Goal: Information Seeking & Learning: Learn about a topic

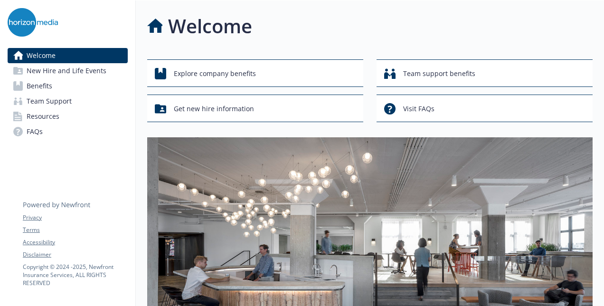
click at [44, 86] on span "Benefits" at bounding box center [40, 85] width 26 height 15
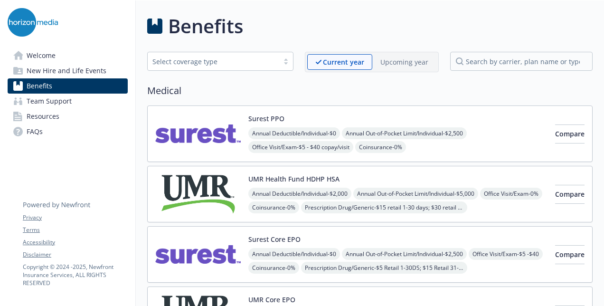
click at [165, 88] on h2 "Medical" at bounding box center [369, 91] width 445 height 14
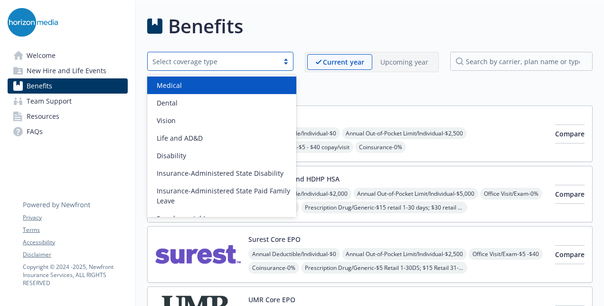
click at [197, 62] on div "Select coverage type" at bounding box center [213, 61] width 122 height 10
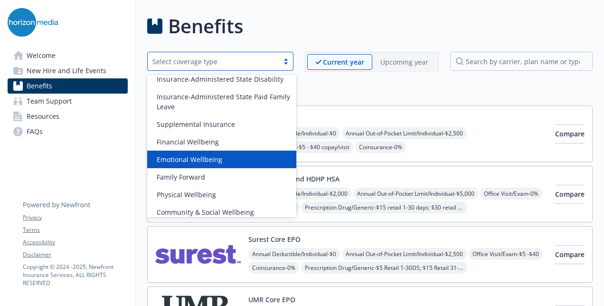
scroll to position [100, 0]
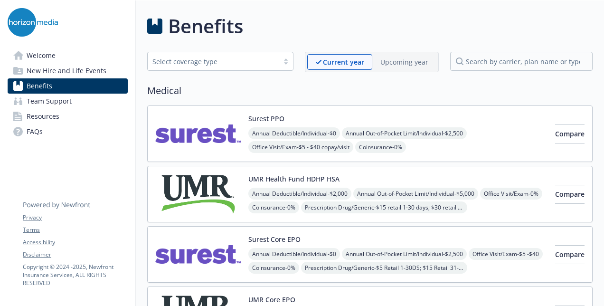
click at [353, 101] on div "Medical Surest PPO Annual Deductible/Individual - $0 Annual Out-of-Pocket Limit…" at bounding box center [369, 213] width 445 height 259
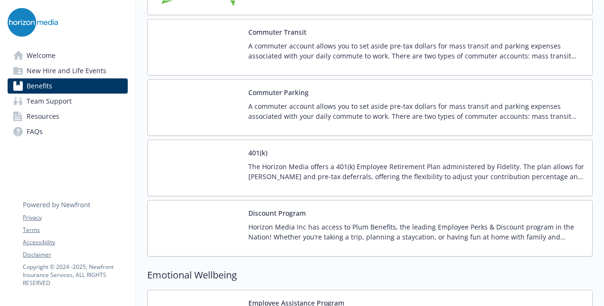
scroll to position [1545, 0]
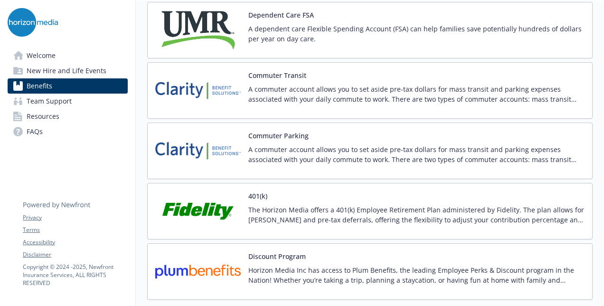
click at [279, 94] on p "A commuter account allows you to set aside pre-tax dollars for mass transit and…" at bounding box center [416, 94] width 336 height 20
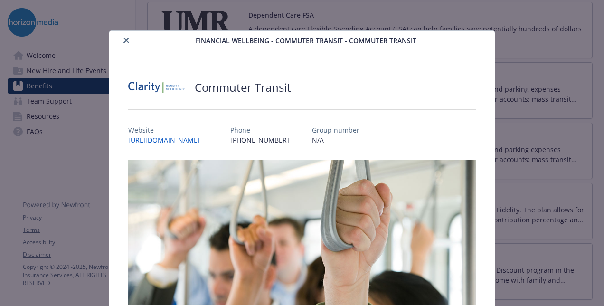
scroll to position [28, 0]
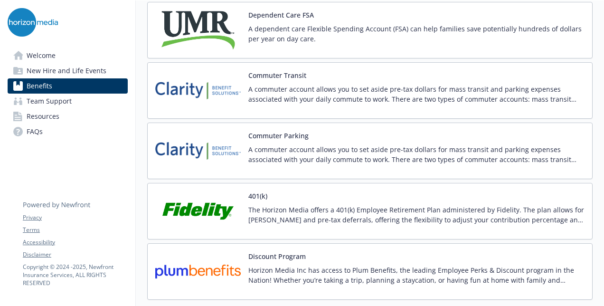
click at [290, 84] on p "A commuter account allows you to set aside pre-tax dollars for mass transit and…" at bounding box center [416, 94] width 336 height 20
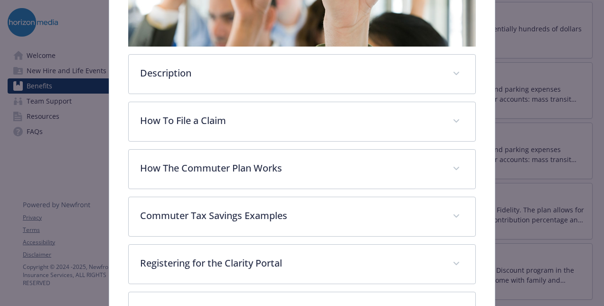
scroll to position [259, 0]
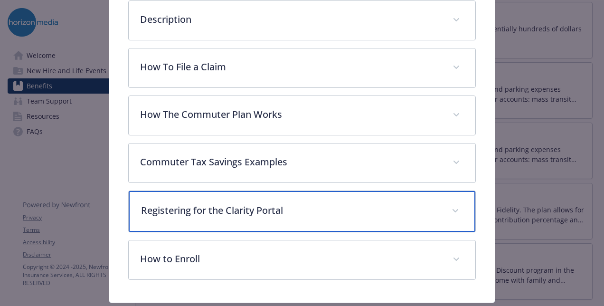
click at [295, 206] on p "Registering for the Clarity Portal" at bounding box center [290, 210] width 299 height 14
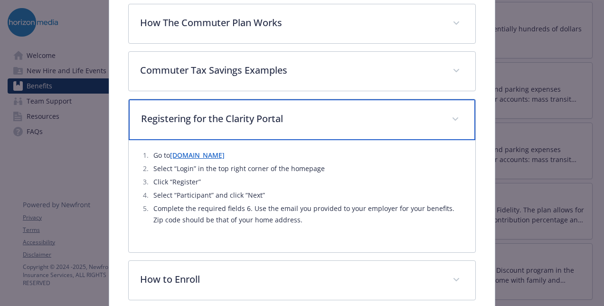
scroll to position [447, 0]
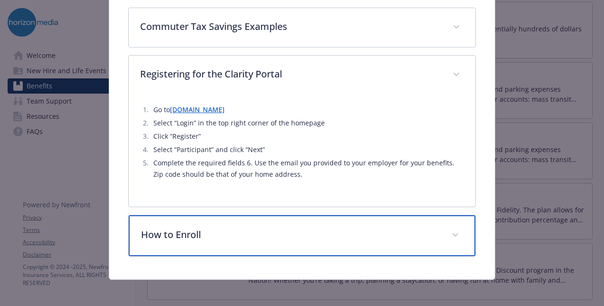
click at [244, 230] on p "How to Enroll" at bounding box center [290, 234] width 299 height 14
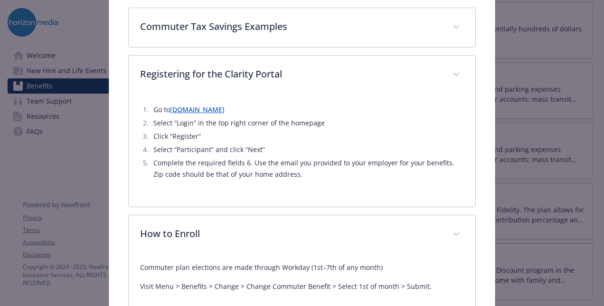
click at [185, 160] on li "Complete the required fields 6. Use the email you provided to your employer for…" at bounding box center [306, 168] width 313 height 23
click at [178, 162] on li "Complete the required fields 6. Use the email you provided to your employer for…" at bounding box center [306, 168] width 313 height 23
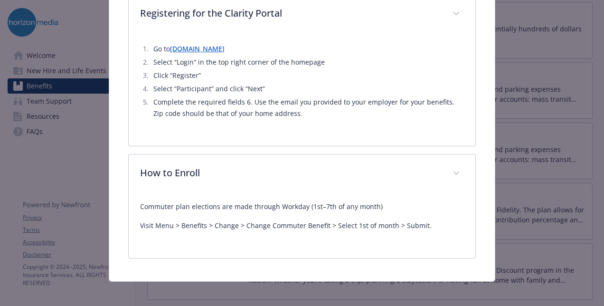
scroll to position [508, 0]
click at [231, 208] on div "Commuter plan elections are made through Workday (1st–7th of any month) Visit M…" at bounding box center [302, 215] width 324 height 30
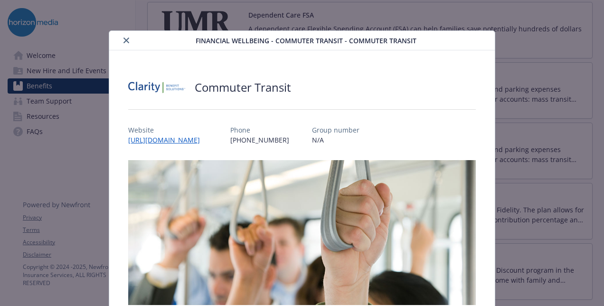
scroll to position [0, 0]
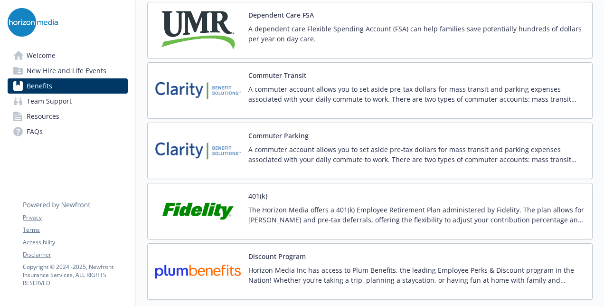
click at [62, 101] on span "Team Support" at bounding box center [49, 101] width 45 height 15
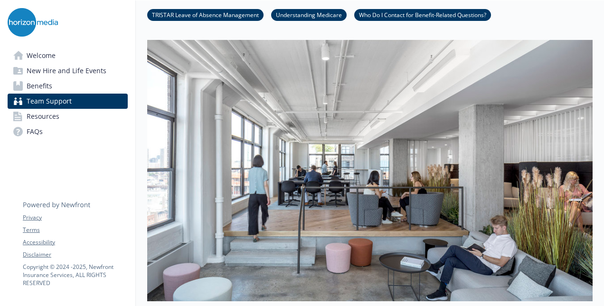
scroll to position [39, 0]
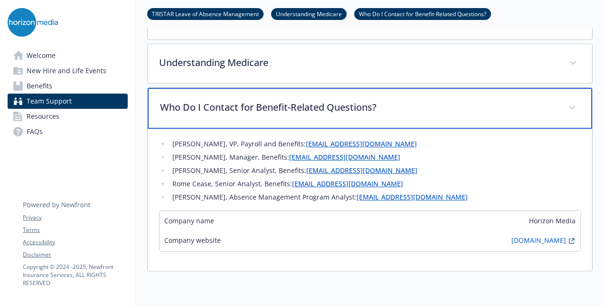
scroll to position [356, 0]
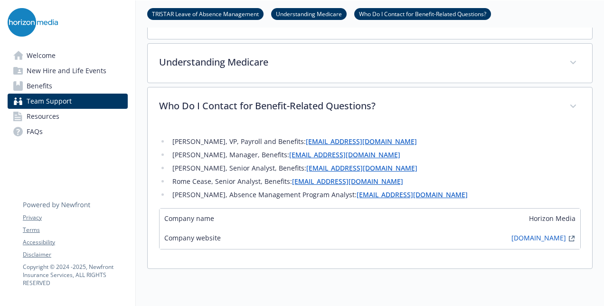
click at [142, 134] on div "Team Support TRISTAR Leave of Absence Management Understanding Medicare Who Do …" at bounding box center [370, 22] width 468 height 754
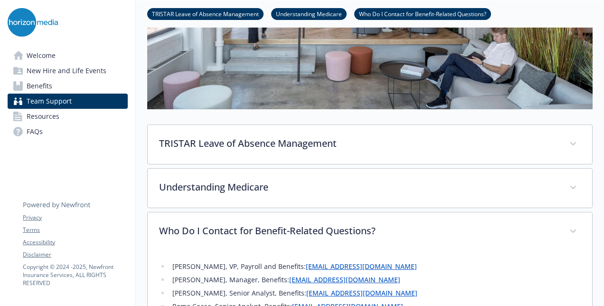
scroll to position [229, 0]
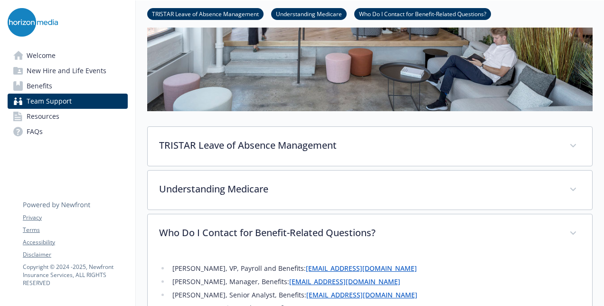
click at [64, 81] on link "Benefits" at bounding box center [68, 85] width 120 height 15
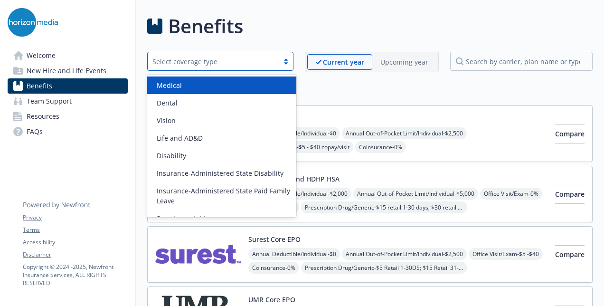
click at [240, 64] on div "Select coverage type" at bounding box center [213, 61] width 122 height 10
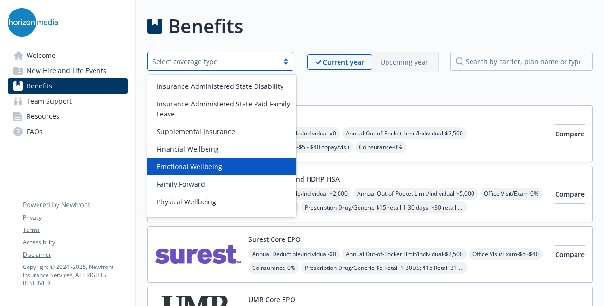
scroll to position [85, 0]
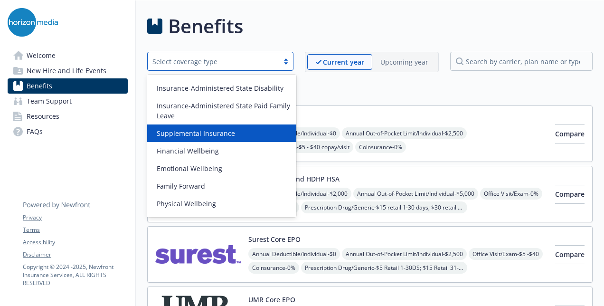
click at [332, 92] on h2 "Medical" at bounding box center [369, 91] width 445 height 14
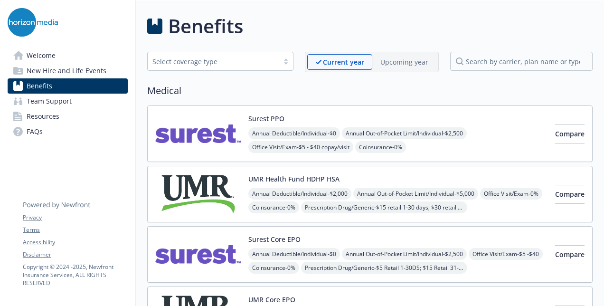
scroll to position [2360, 0]
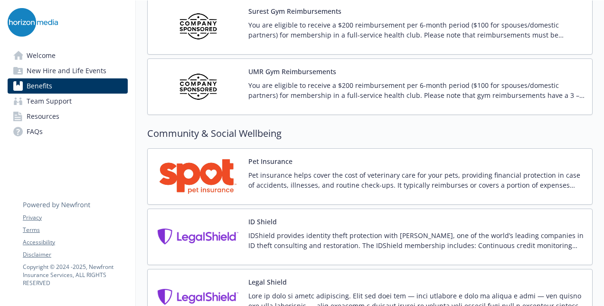
click at [253, 170] on p "Pet insurance helps cover the cost of veterinary care for your pets, providing …" at bounding box center [416, 180] width 336 height 20
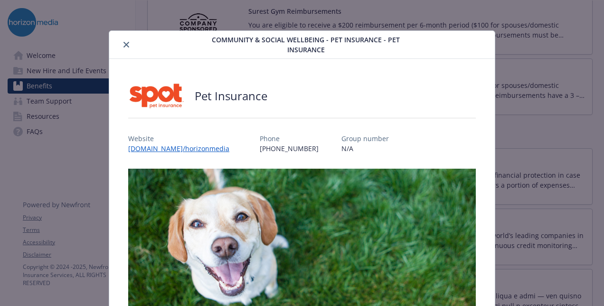
scroll to position [28, 0]
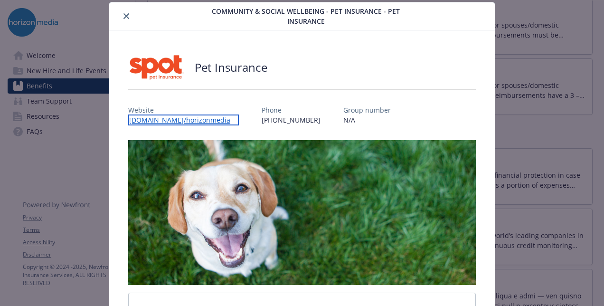
click at [203, 119] on link "[DOMAIN_NAME]/horizonmedia" at bounding box center [183, 119] width 111 height 11
click at [126, 18] on icon "close" at bounding box center [126, 16] width 6 height 6
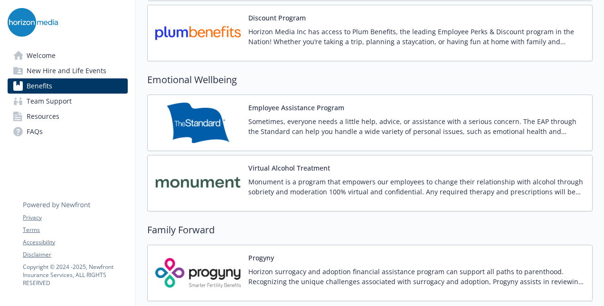
scroll to position [1638, 0]
